Goal: Transaction & Acquisition: Purchase product/service

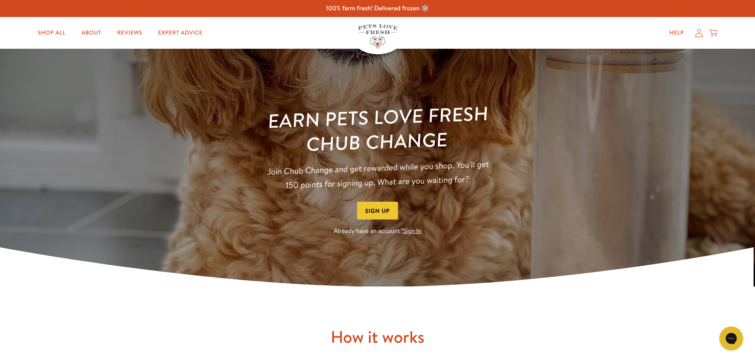
click at [699, 34] on icon at bounding box center [699, 33] width 8 height 8
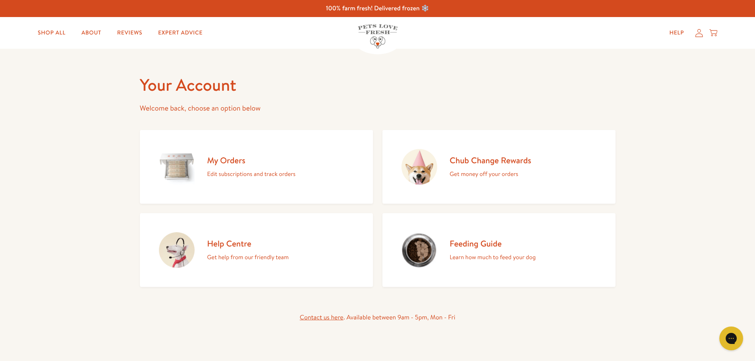
click at [459, 169] on p "Get money off your orders" at bounding box center [491, 174] width 82 height 10
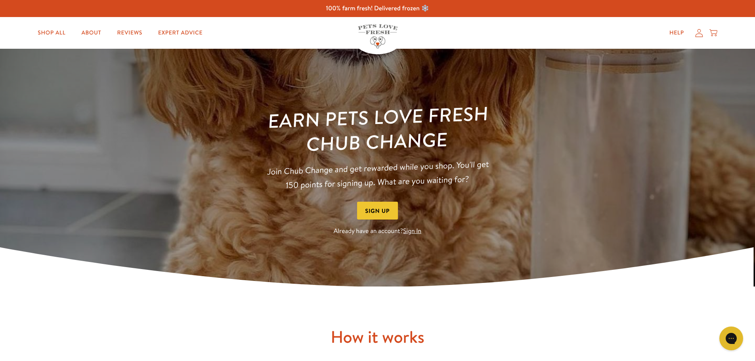
click at [413, 233] on link "Sign In" at bounding box center [412, 231] width 18 height 9
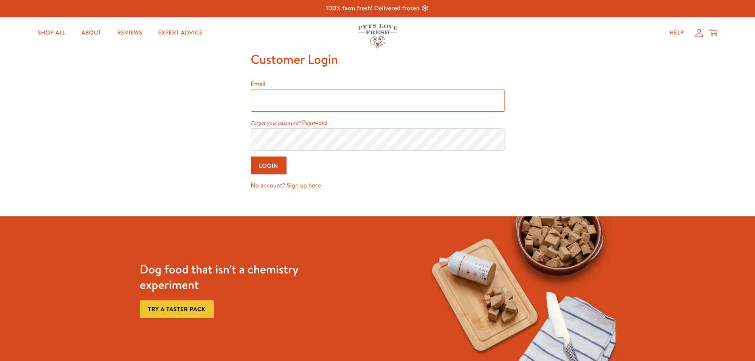
click at [350, 103] on input "Email" at bounding box center [378, 101] width 254 height 22
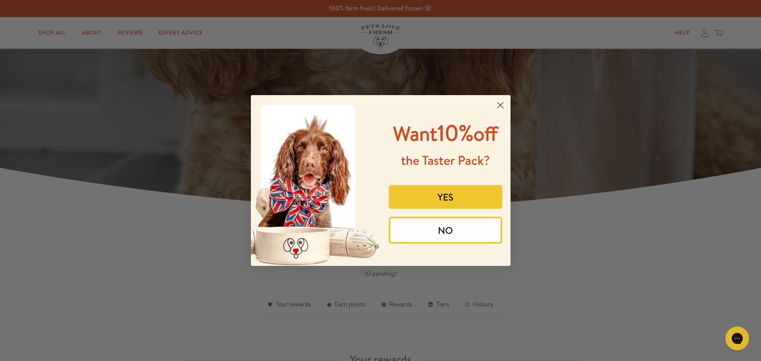
click at [501, 104] on icon "Close dialog" at bounding box center [500, 106] width 6 height 6
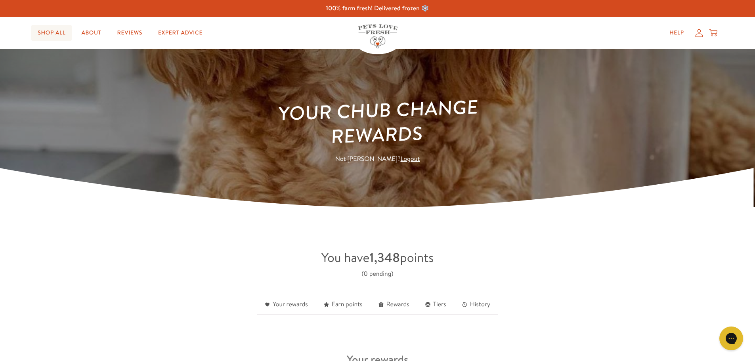
click at [49, 33] on link "Shop All" at bounding box center [51, 33] width 40 height 16
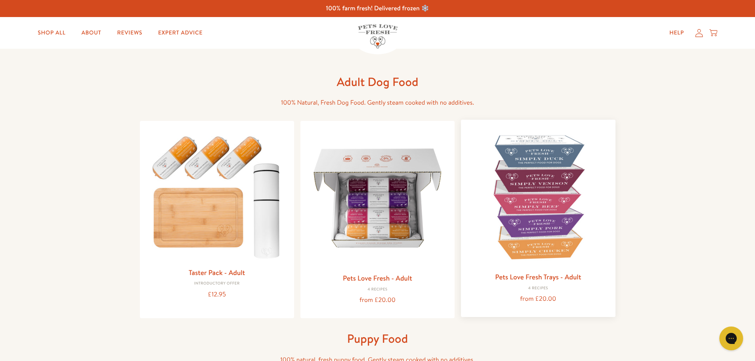
click at [557, 213] on img at bounding box center [537, 196] width 141 height 141
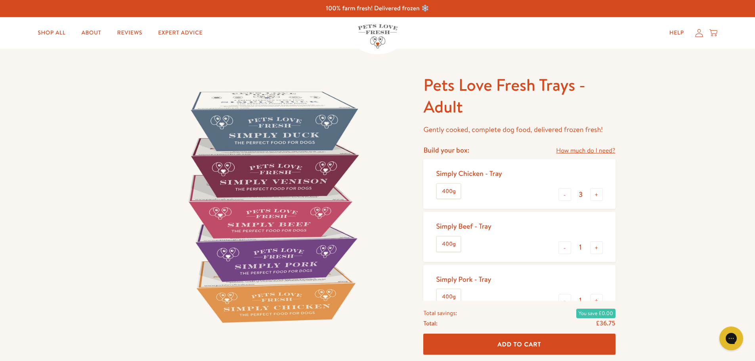
click at [494, 76] on h1 "Pets Love Fresh Trays - Adult" at bounding box center [519, 95] width 192 height 43
click at [50, 36] on link "Shop All" at bounding box center [51, 33] width 40 height 16
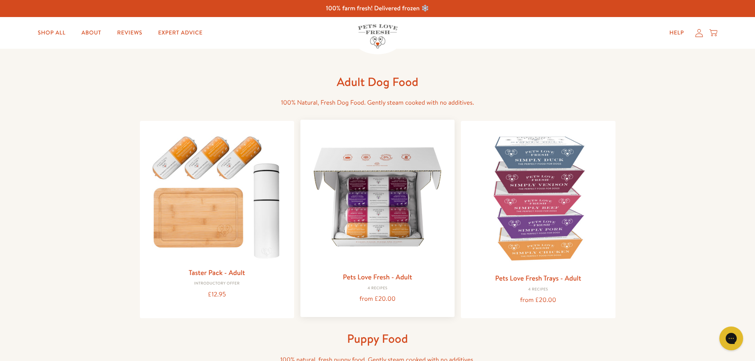
click at [370, 228] on img at bounding box center [377, 196] width 141 height 141
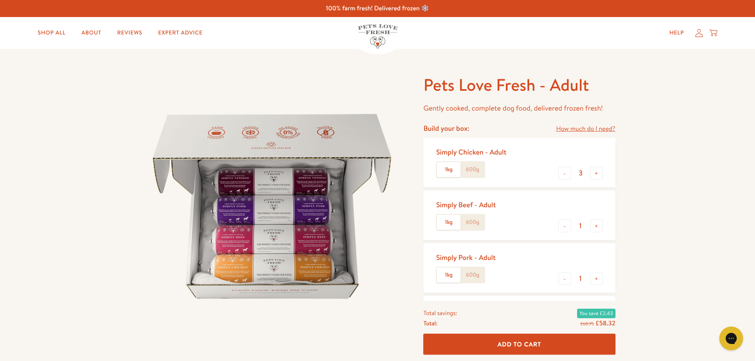
click at [467, 168] on label "600g" at bounding box center [472, 169] width 24 height 15
click at [0, 0] on input "600g" at bounding box center [0, 0] width 0 height 0
click at [473, 224] on label "600g" at bounding box center [472, 222] width 24 height 15
click at [0, 0] on input "600g" at bounding box center [0, 0] width 0 height 0
click at [475, 277] on label "600g" at bounding box center [472, 274] width 24 height 15
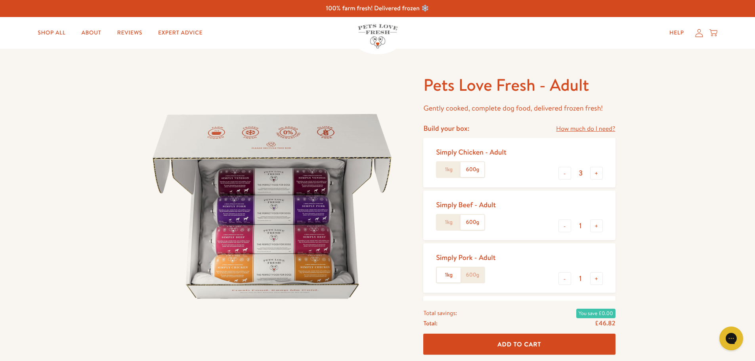
click at [0, 0] on input "600g" at bounding box center [0, 0] width 0 height 0
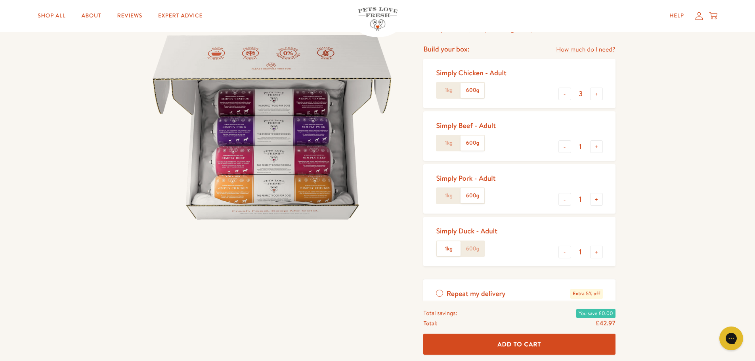
click at [478, 252] on label "600g" at bounding box center [472, 248] width 24 height 15
click at [0, 0] on input "600g" at bounding box center [0, 0] width 0 height 0
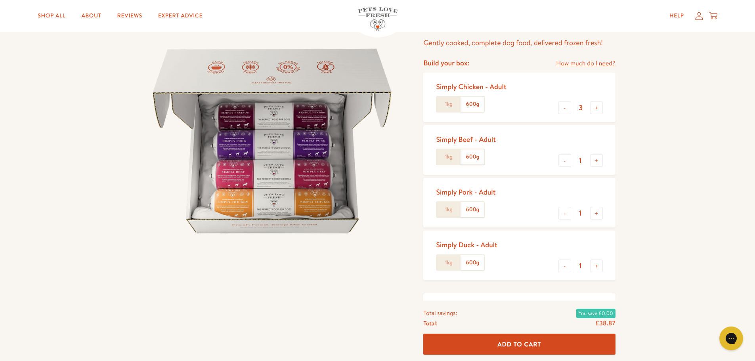
scroll to position [79, 0]
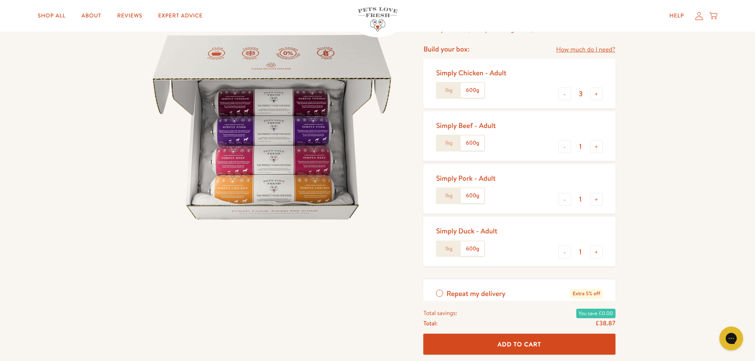
click at [649, 181] on div "Pets Love Fresh - Adult Gently cooked, complete dog food, delivered frozen fres…" at bounding box center [377, 209] width 755 height 481
click at [561, 96] on button "-" at bounding box center [564, 94] width 13 height 13
type input "2"
click at [592, 150] on button "+" at bounding box center [596, 146] width 13 height 13
type input "2"
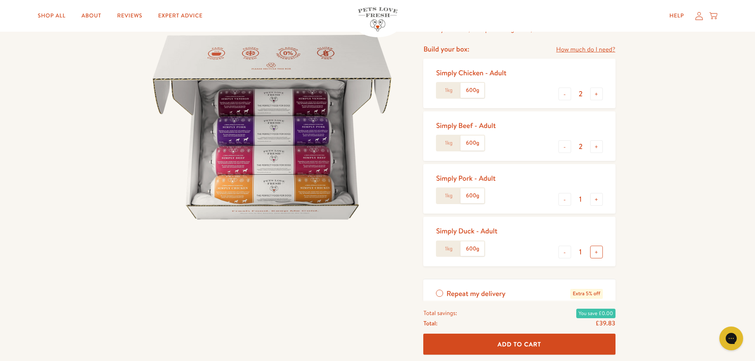
click at [594, 251] on button "+" at bounding box center [596, 252] width 13 height 13
type input "2"
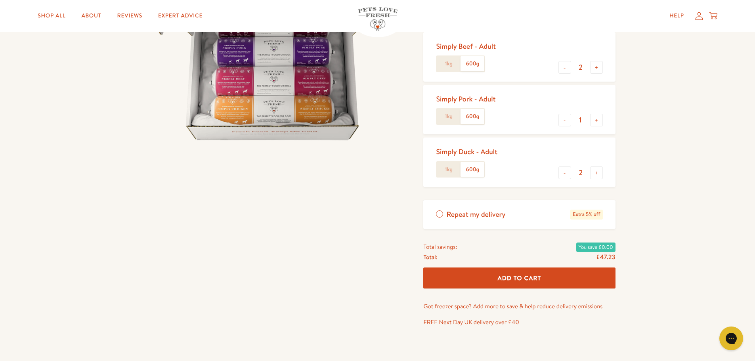
scroll to position [119, 0]
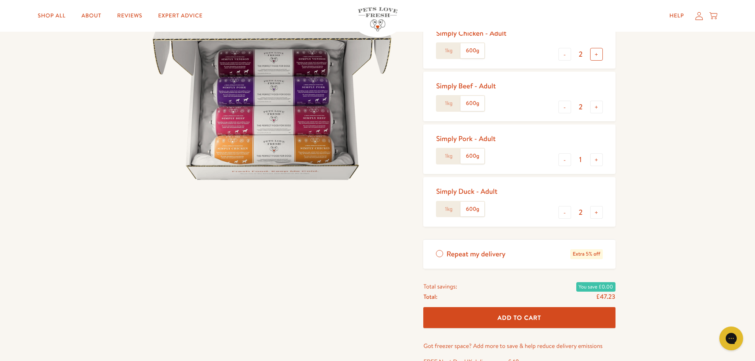
click at [598, 55] on button "+" at bounding box center [596, 54] width 13 height 13
type input "3"
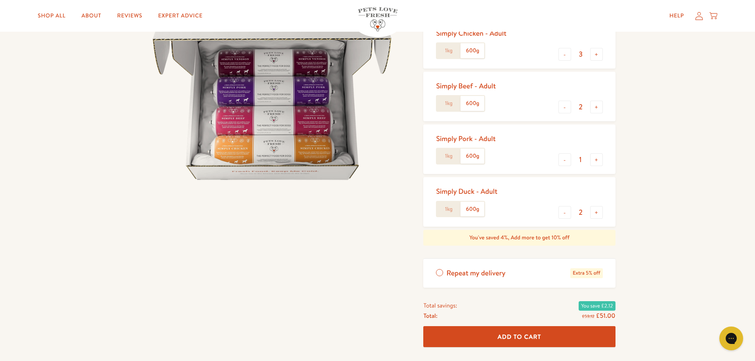
click at [536, 336] on span "Add To Cart" at bounding box center [520, 336] width 44 height 8
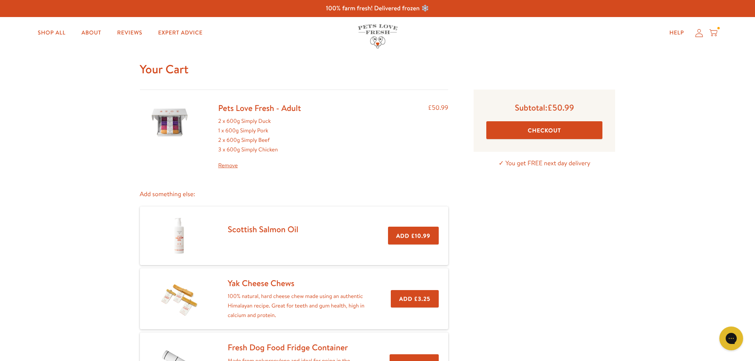
click at [550, 132] on button "Checkout" at bounding box center [544, 130] width 116 height 18
click at [698, 32] on icon at bounding box center [699, 33] width 8 height 8
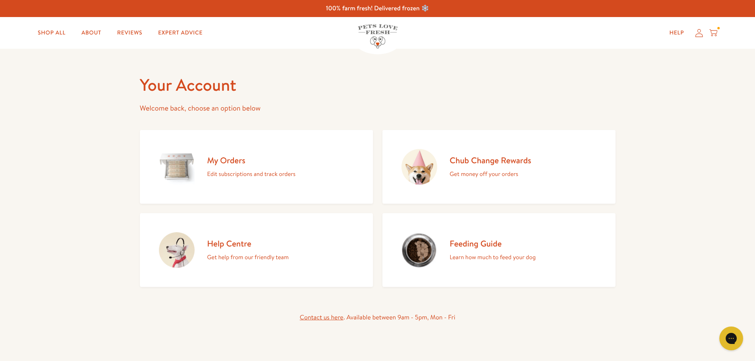
click at [470, 175] on p "Get money off your orders" at bounding box center [491, 174] width 82 height 10
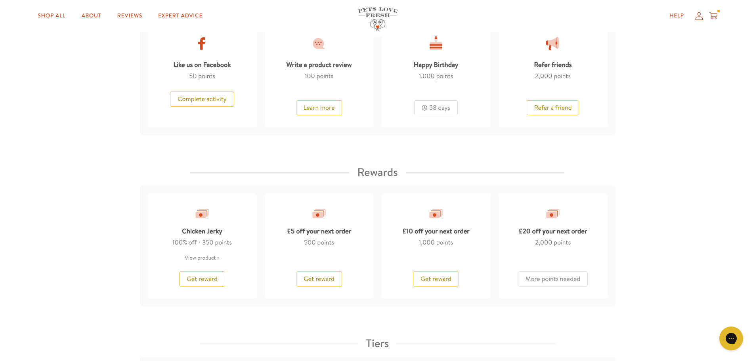
scroll to position [634, 0]
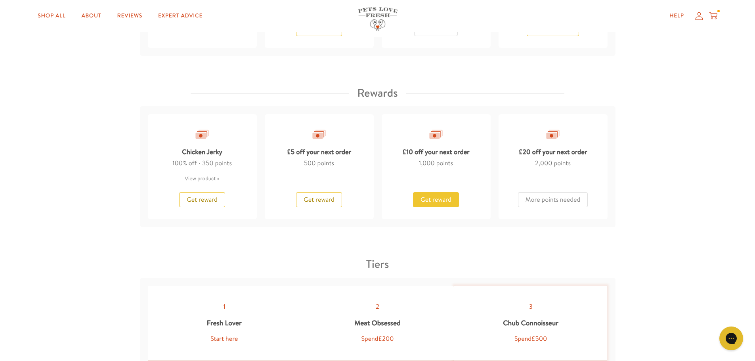
click at [432, 197] on span "Get reward" at bounding box center [435, 199] width 31 height 9
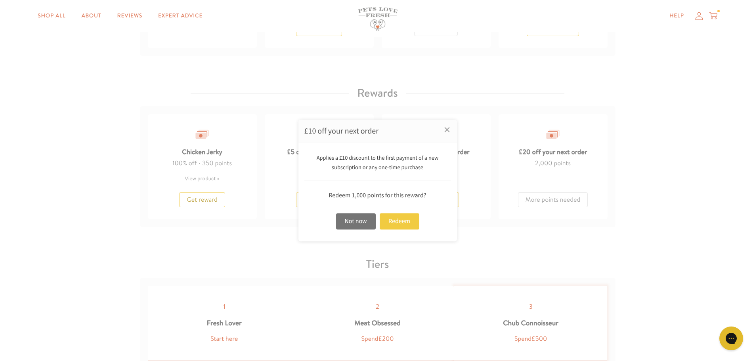
click at [395, 218] on div "Redeem" at bounding box center [400, 221] width 40 height 16
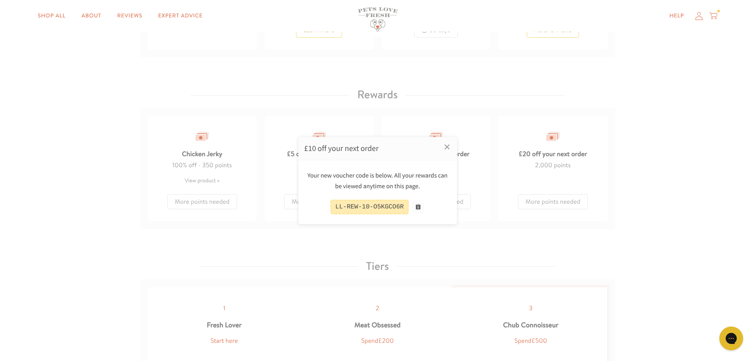
scroll to position [636, 0]
click at [414, 207] on button at bounding box center [418, 206] width 13 height 13
click at [716, 13] on div at bounding box center [377, 180] width 755 height 361
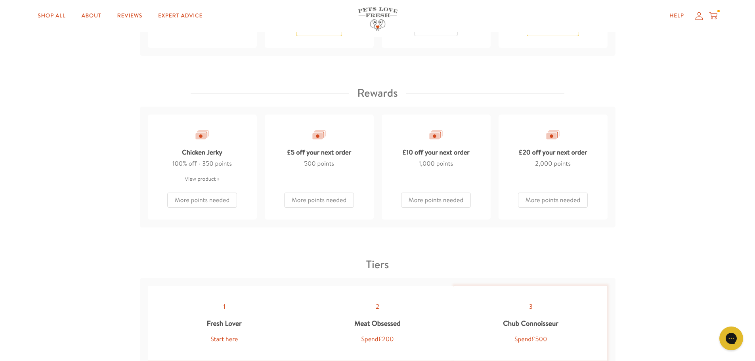
click at [711, 14] on icon at bounding box center [713, 15] width 8 height 9
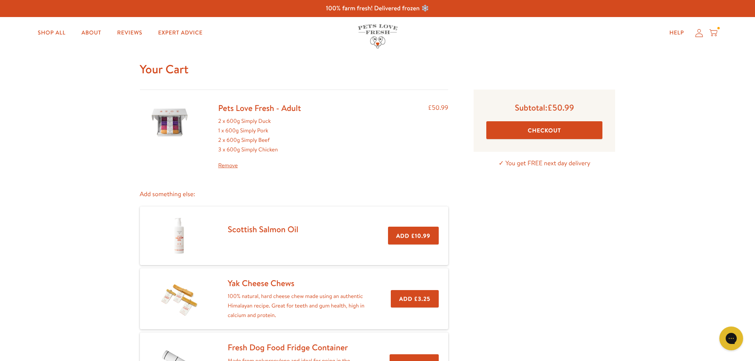
click at [573, 127] on button "Checkout" at bounding box center [544, 130] width 116 height 18
